Goal: Task Accomplishment & Management: Manage account settings

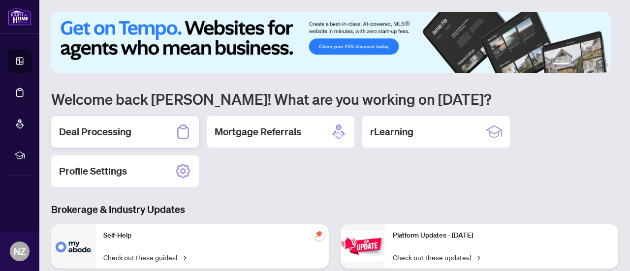
click at [132, 128] on div "Deal Processing" at bounding box center [125, 132] width 148 height 32
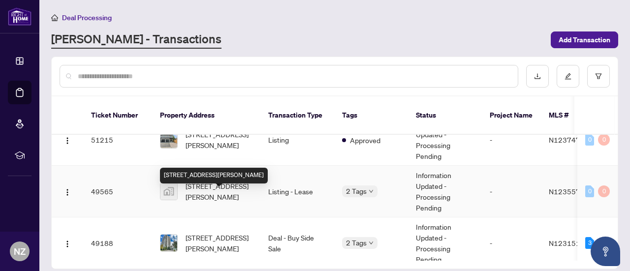
scroll to position [98, 0]
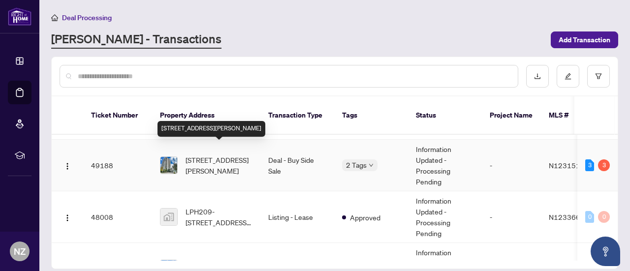
click at [203, 155] on span "[STREET_ADDRESS][PERSON_NAME]" at bounding box center [219, 166] width 67 height 22
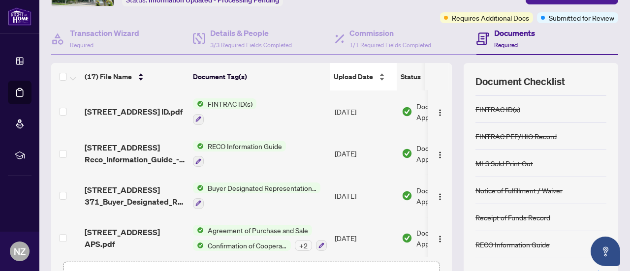
scroll to position [139, 0]
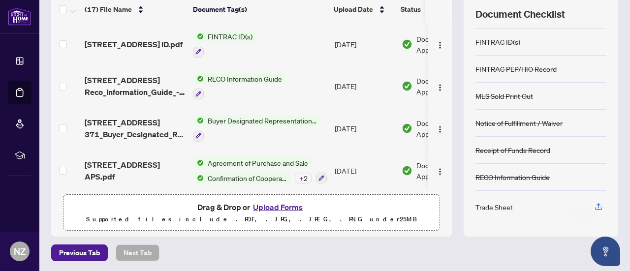
click at [280, 204] on button "Upload Forms" at bounding box center [278, 207] width 56 height 13
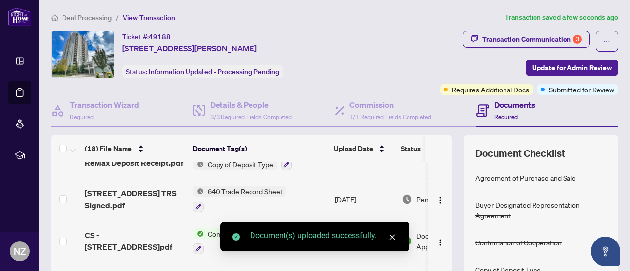
scroll to position [0, 0]
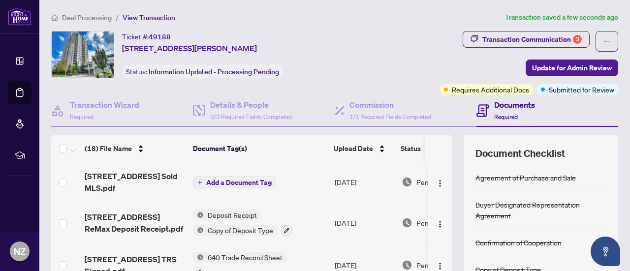
click at [217, 181] on span "Add a Document Tag" at bounding box center [238, 182] width 65 height 7
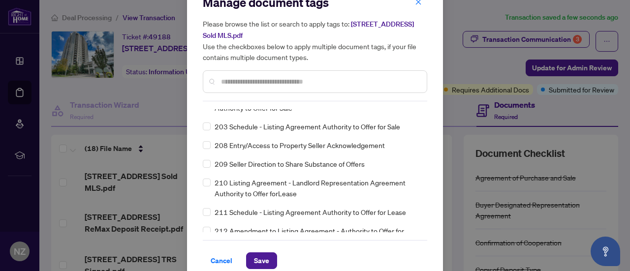
scroll to position [33, 0]
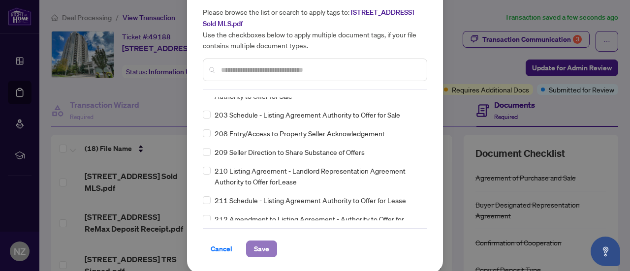
click at [268, 245] on button "Save" at bounding box center [261, 249] width 31 height 17
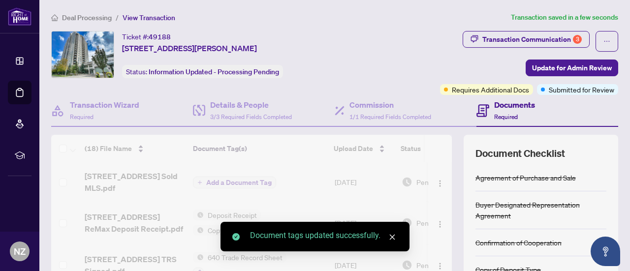
scroll to position [0, 0]
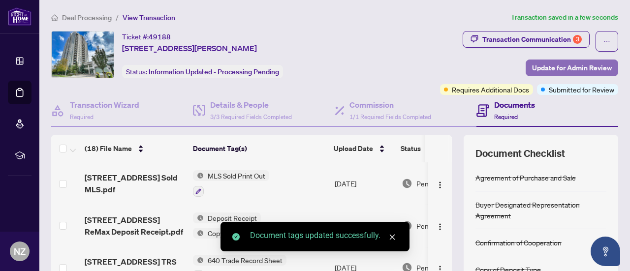
click at [540, 70] on span "Update for Admin Review" at bounding box center [572, 68] width 80 height 16
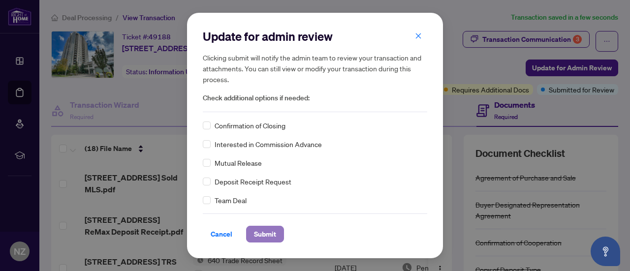
click at [267, 234] on span "Submit" at bounding box center [265, 234] width 22 height 16
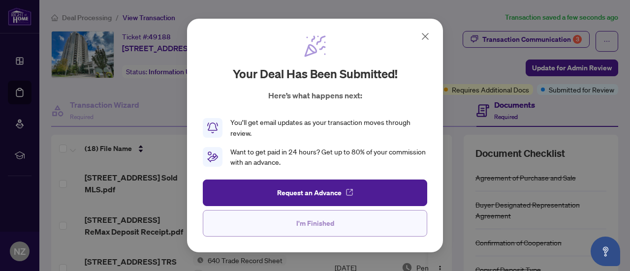
click at [331, 234] on button "I'm Finished" at bounding box center [315, 223] width 224 height 27
